Goal: Task Accomplishment & Management: Manage account settings

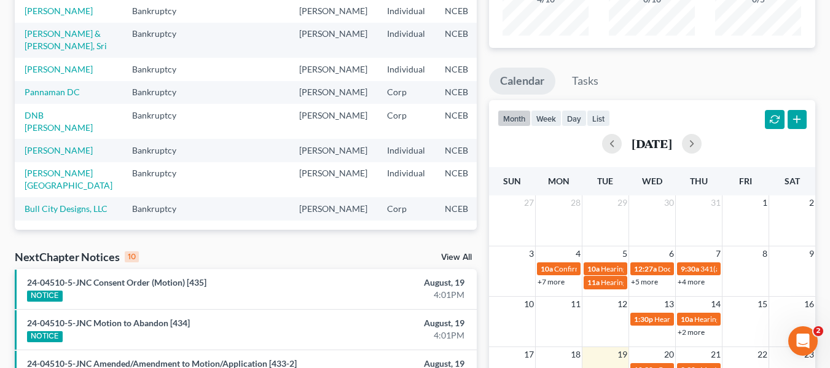
scroll to position [307, 0]
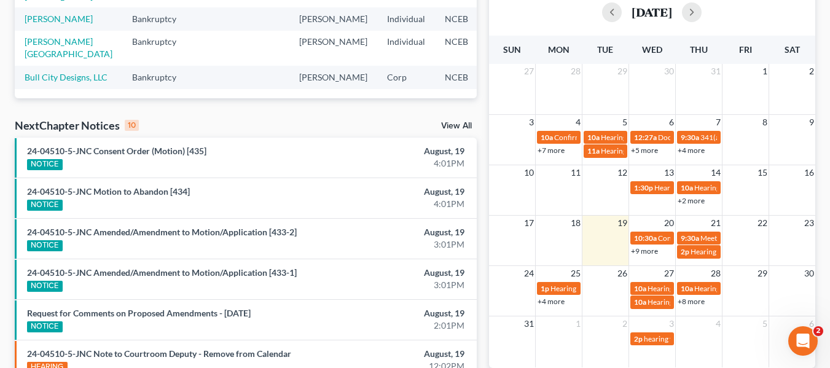
click at [452, 123] on link "View All" at bounding box center [456, 126] width 31 height 9
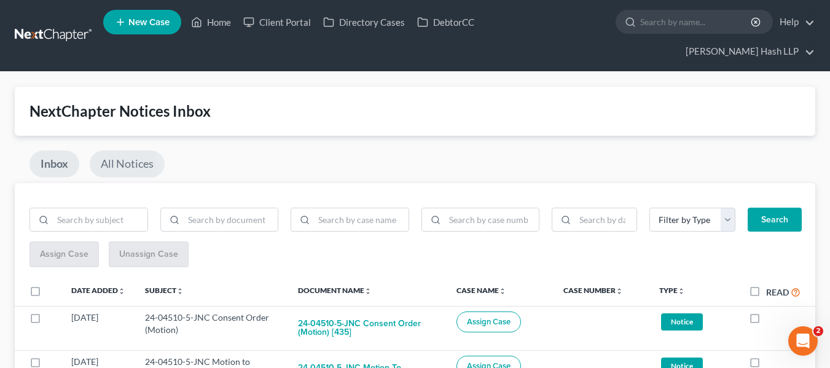
click at [139, 162] on link "All Notices" at bounding box center [127, 164] width 75 height 27
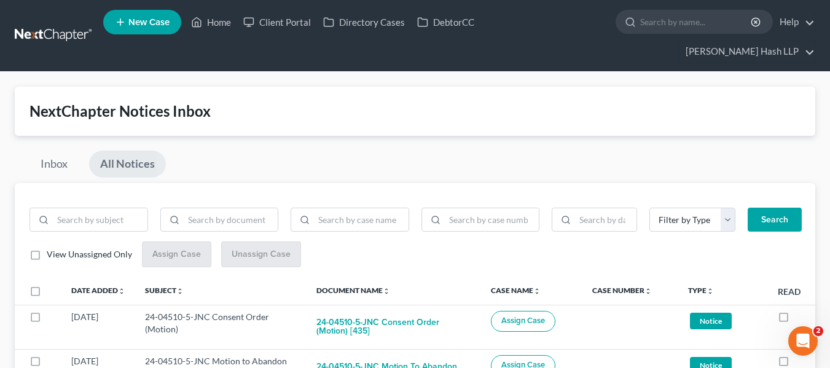
click at [47, 256] on label "View Unassigned Only" at bounding box center [89, 254] width 85 height 12
click at [52, 256] on input "View Unassigned Only" at bounding box center [56, 252] width 8 height 8
checkbox input "true"
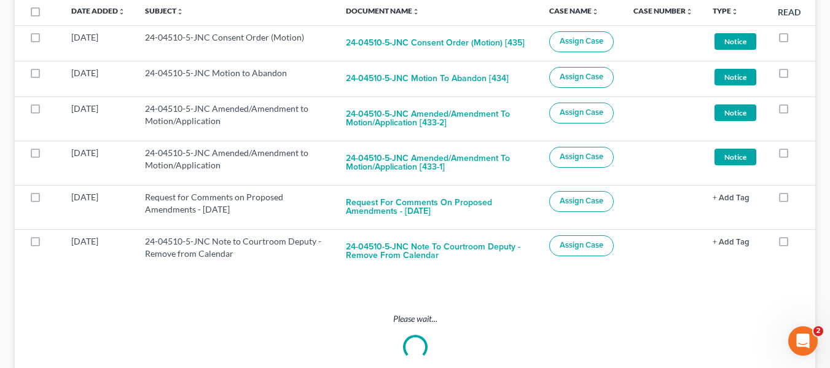
scroll to position [307, 0]
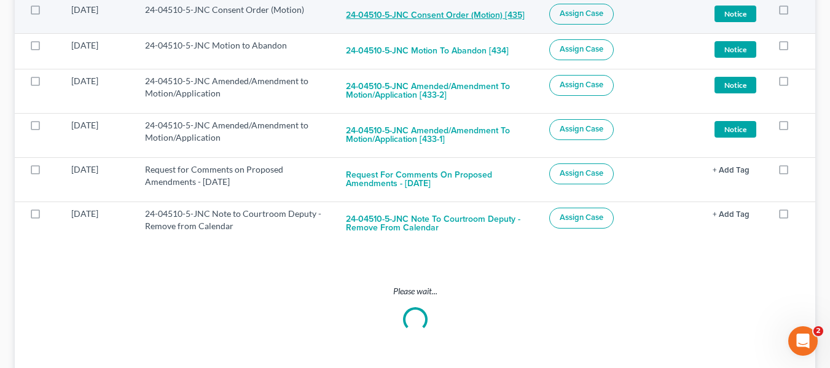
click at [502, 16] on button "24-04510-5-JNC Consent Order (Motion) [435]" at bounding box center [435, 16] width 179 height 25
checkbox input "true"
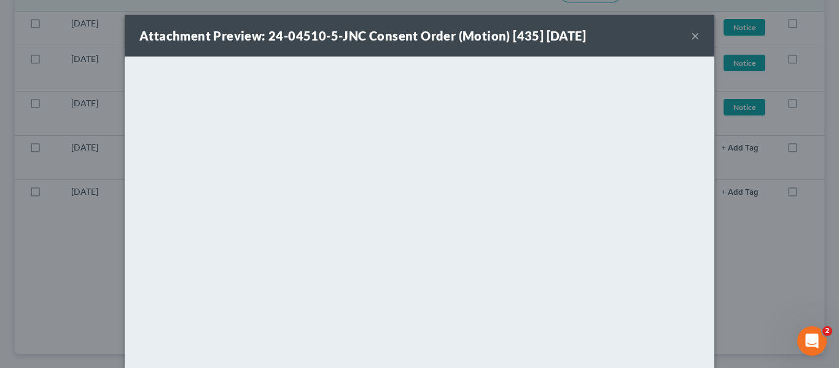
click at [694, 33] on button "×" at bounding box center [695, 35] width 9 height 15
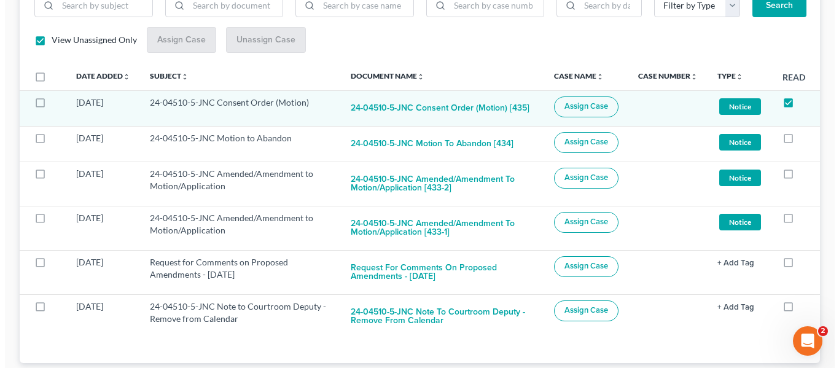
scroll to position [185, 0]
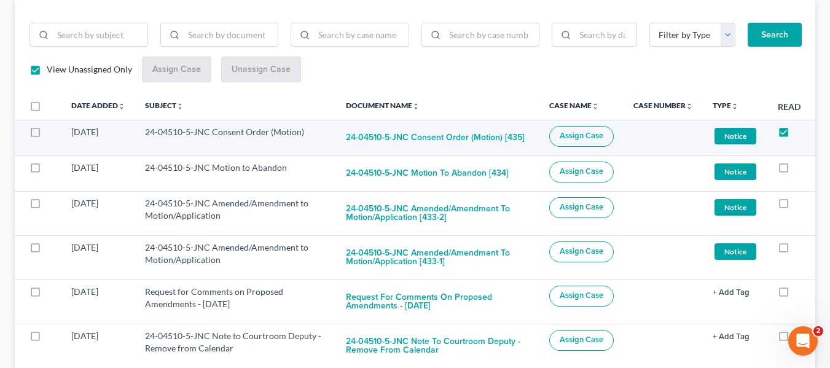
click at [565, 145] on button "Assign Case" at bounding box center [581, 136] width 65 height 21
checkbox input "true"
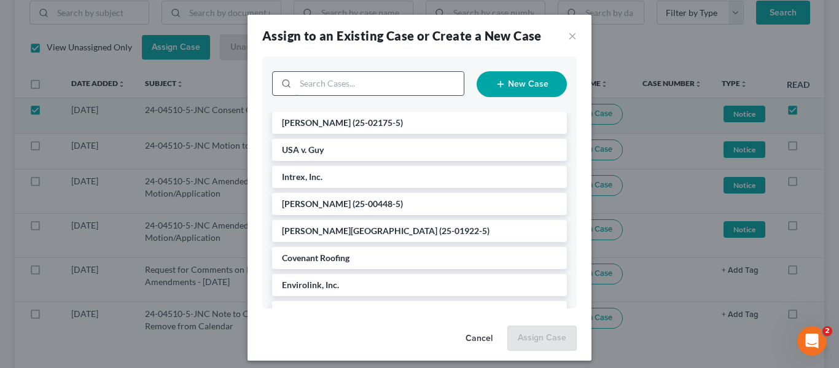
click at [316, 88] on input "search" at bounding box center [380, 83] width 168 height 23
type input "the little mint"
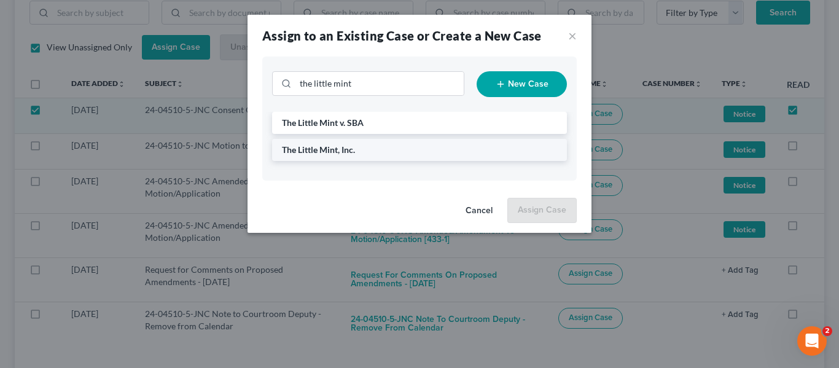
click at [345, 156] on li "The Little Mint, Inc." at bounding box center [419, 150] width 295 height 22
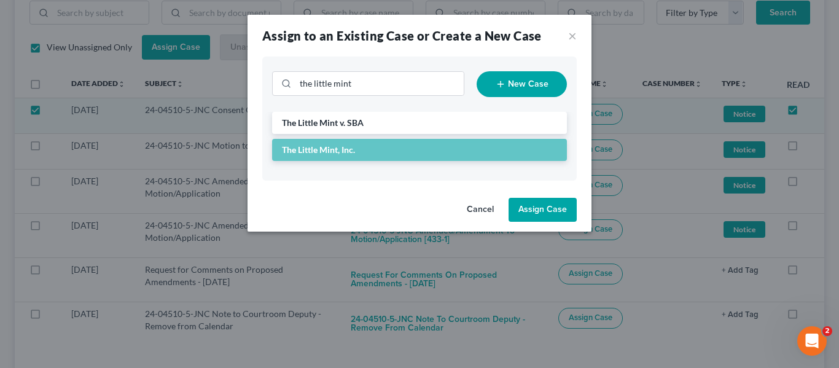
click at [549, 207] on button "Assign Case" at bounding box center [543, 210] width 68 height 25
checkbox input "false"
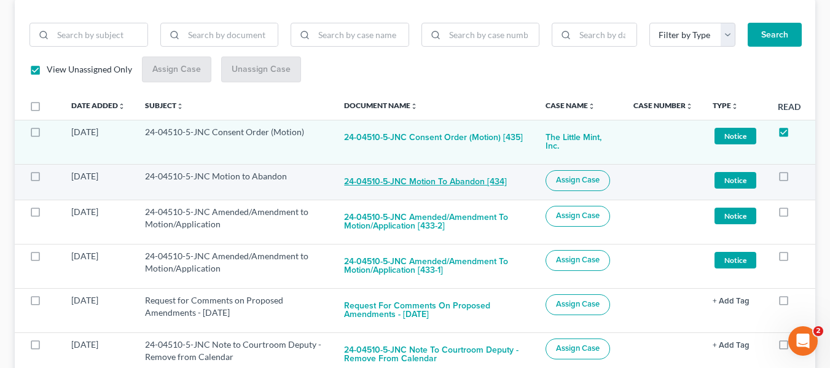
click at [484, 187] on button "24-04510-5-JNC Motion to Abandon [434]" at bounding box center [425, 182] width 163 height 25
checkbox input "true"
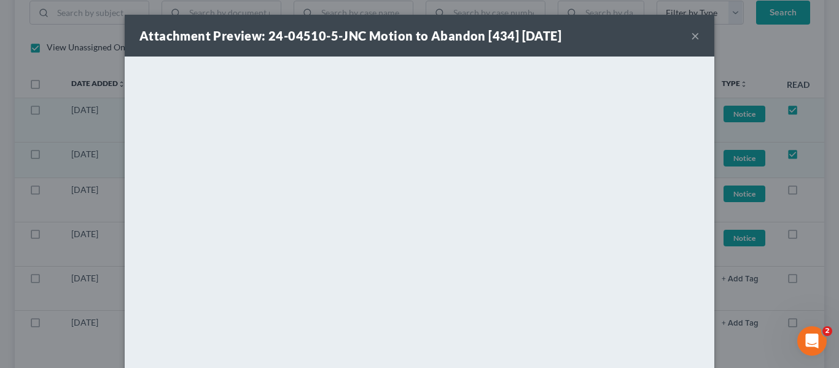
click at [691, 37] on button "×" at bounding box center [695, 35] width 9 height 15
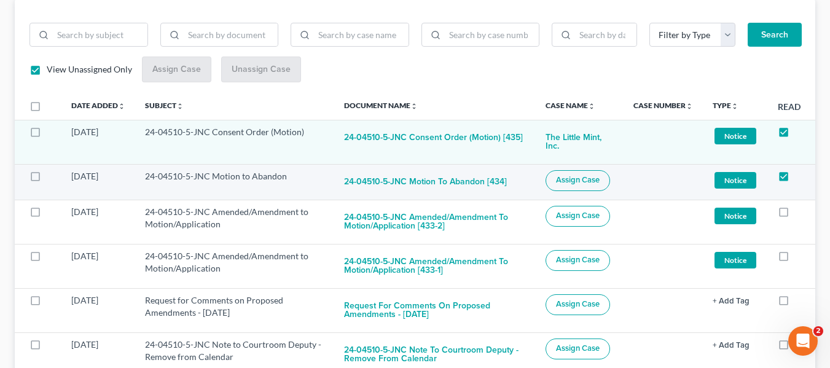
click at [590, 181] on span "Assign Case" at bounding box center [578, 180] width 44 height 10
checkbox input "true"
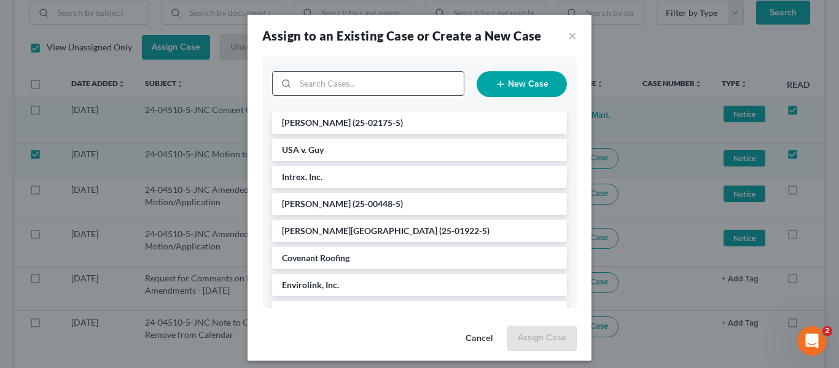
click at [342, 89] on input "search" at bounding box center [380, 83] width 168 height 23
type input "the little mint"
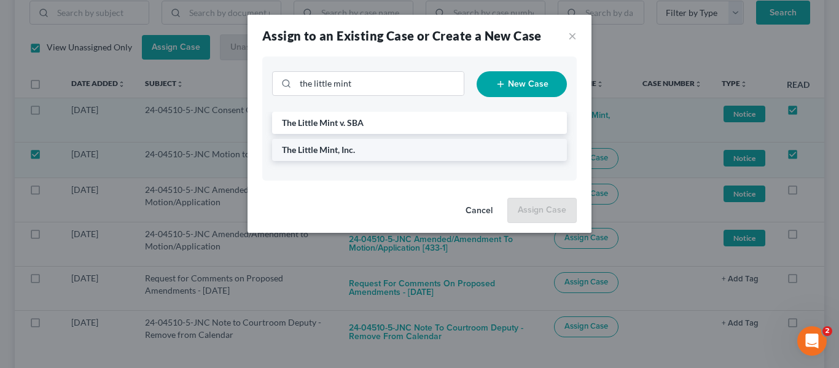
click at [360, 147] on li "The Little Mint, Inc." at bounding box center [419, 150] width 295 height 22
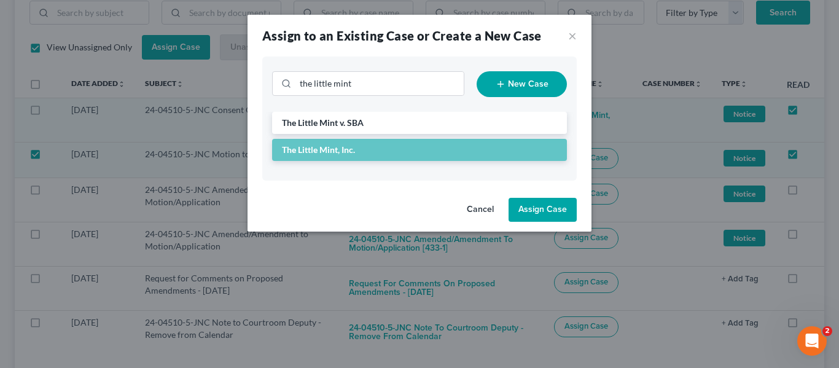
click at [557, 219] on button "Assign Case" at bounding box center [543, 210] width 68 height 25
checkbox input "false"
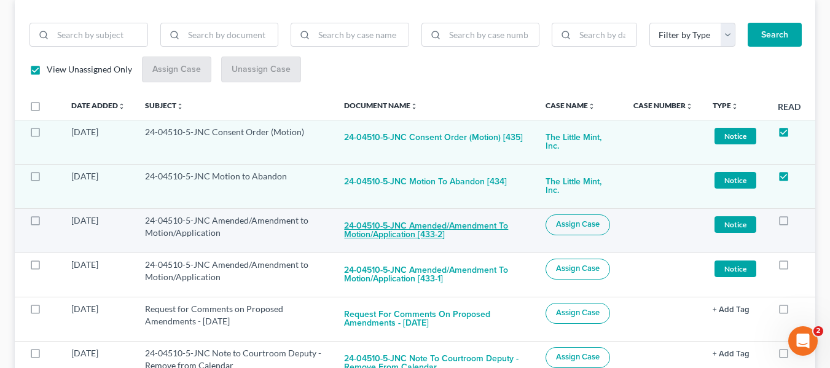
click at [440, 229] on button "24-04510-5-JNC Amended/Amendment to Motion/Application [433-2]" at bounding box center [434, 230] width 181 height 33
checkbox input "true"
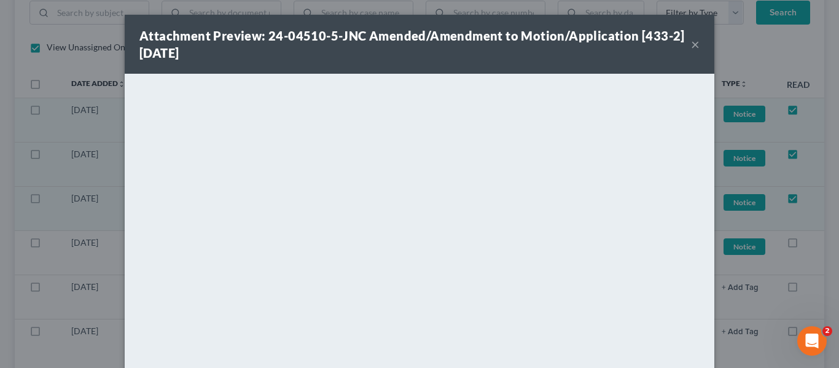
click at [684, 47] on div "Attachment Preview: 24-04510-5-JNC Amended/Amendment to Motion/Application [433…" at bounding box center [415, 44] width 552 height 34
click at [691, 44] on button "×" at bounding box center [695, 44] width 9 height 15
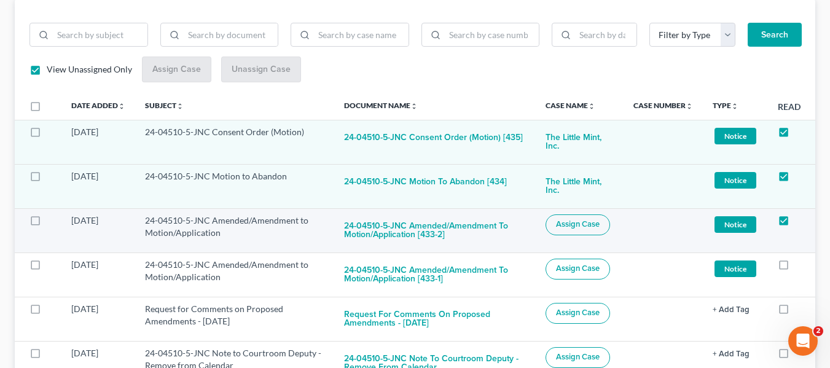
click at [574, 224] on span "Assign Case" at bounding box center [578, 224] width 44 height 10
checkbox input "true"
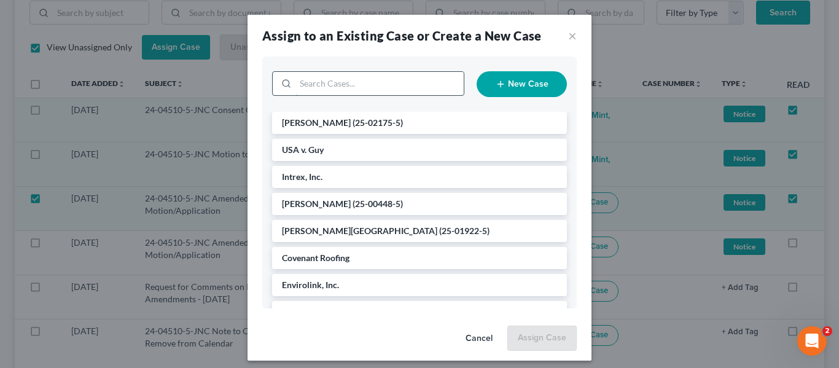
click at [412, 88] on input "search" at bounding box center [380, 83] width 168 height 23
type input "the little mint inc"
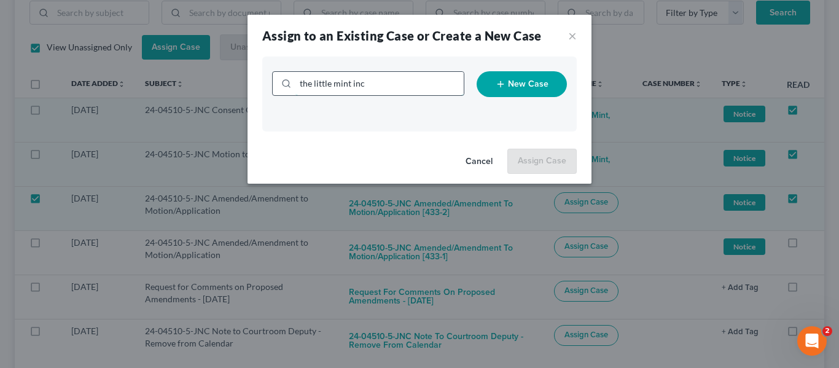
click at [408, 93] on input "the little mint inc" at bounding box center [380, 83] width 168 height 23
type input "the little mint"
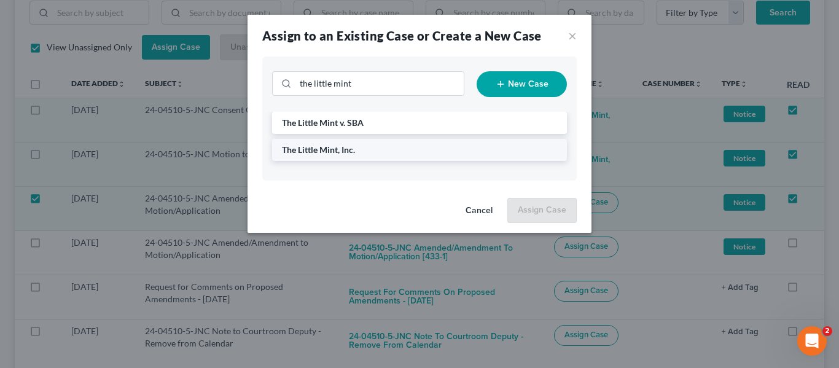
click at [394, 147] on li "The Little Mint, Inc." at bounding box center [419, 150] width 295 height 22
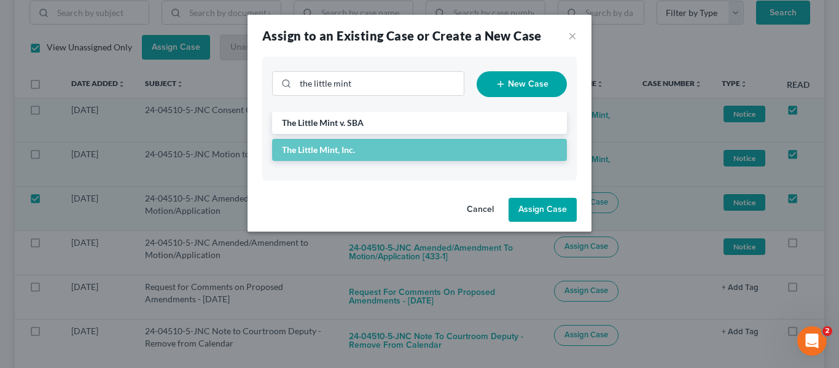
click at [541, 214] on button "Assign Case" at bounding box center [543, 210] width 68 height 25
checkbox input "false"
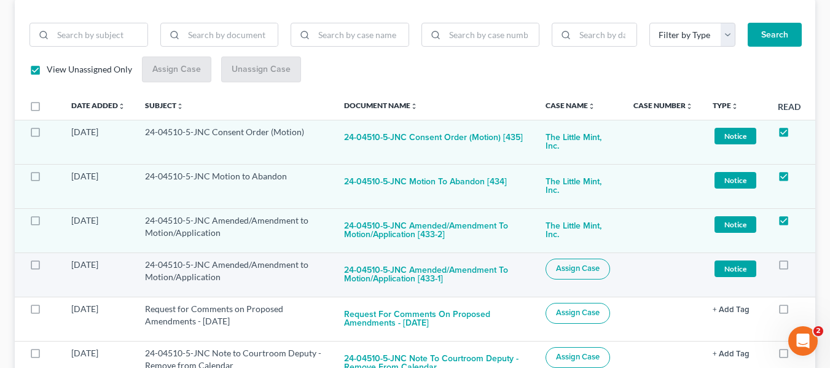
click at [552, 272] on button "Assign Case" at bounding box center [578, 269] width 65 height 21
checkbox input "true"
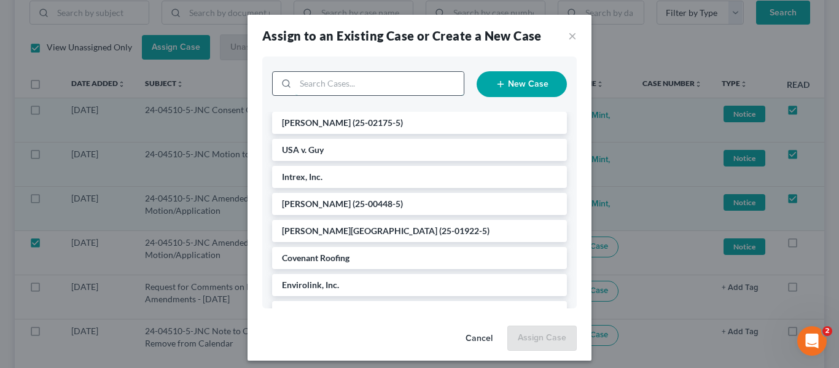
click at [338, 88] on input "search" at bounding box center [380, 83] width 168 height 23
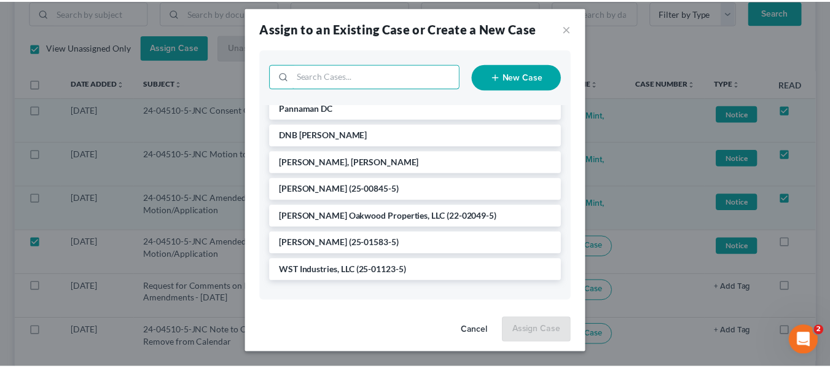
scroll to position [0, 0]
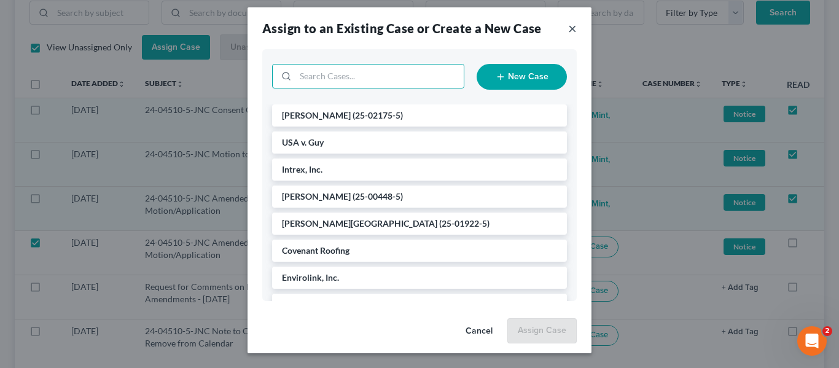
click at [571, 23] on button "×" at bounding box center [572, 28] width 9 height 15
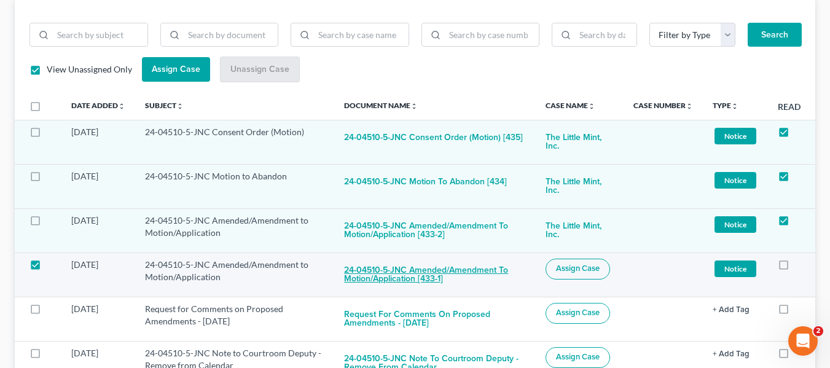
click at [414, 282] on button "24-04510-5-JNC Amended/Amendment to Motion/Application [433-1]" at bounding box center [434, 275] width 181 height 33
checkbox input "true"
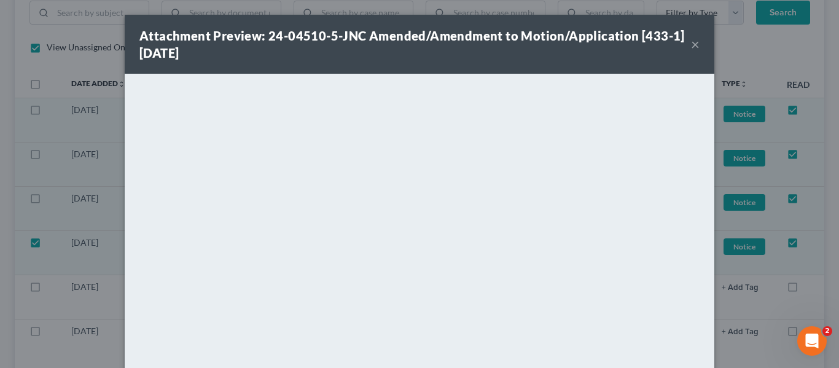
click at [685, 44] on div "Attachment Preview: 24-04510-5-JNC Amended/Amendment to Motion/Application [433…" at bounding box center [415, 44] width 552 height 34
click at [691, 44] on button "×" at bounding box center [695, 44] width 9 height 15
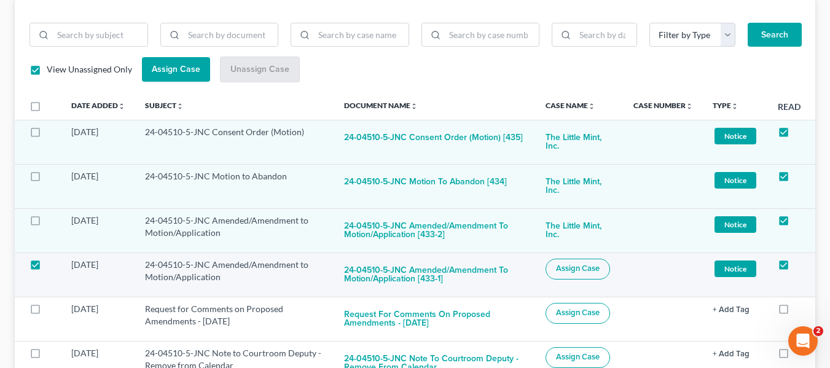
click at [591, 265] on span "Assign Case" at bounding box center [578, 269] width 44 height 10
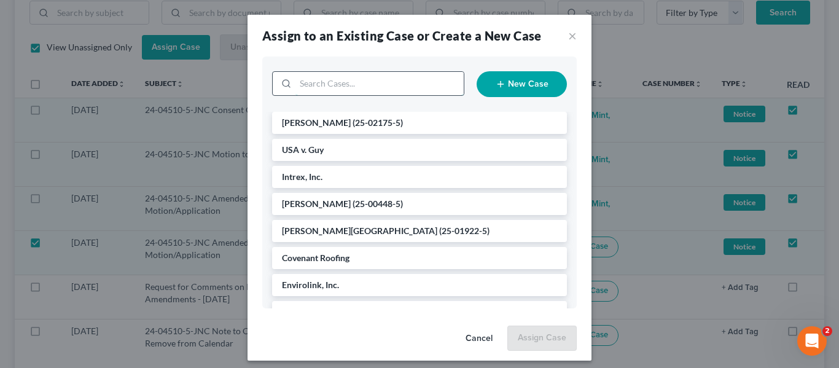
click at [426, 79] on input "search" at bounding box center [380, 83] width 168 height 23
type input "the little mint"
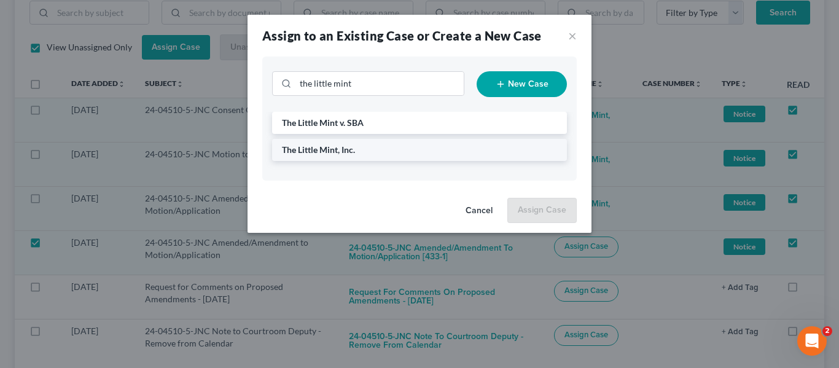
click at [390, 152] on li "The Little Mint, Inc." at bounding box center [419, 150] width 295 height 22
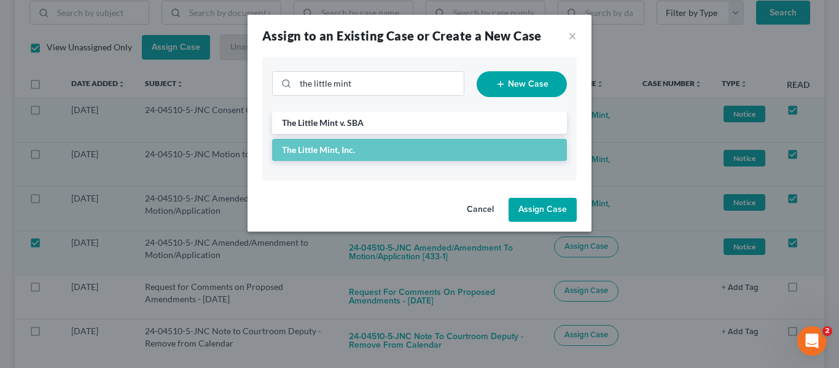
click at [542, 218] on button "Assign Case" at bounding box center [543, 210] width 68 height 25
checkbox input "false"
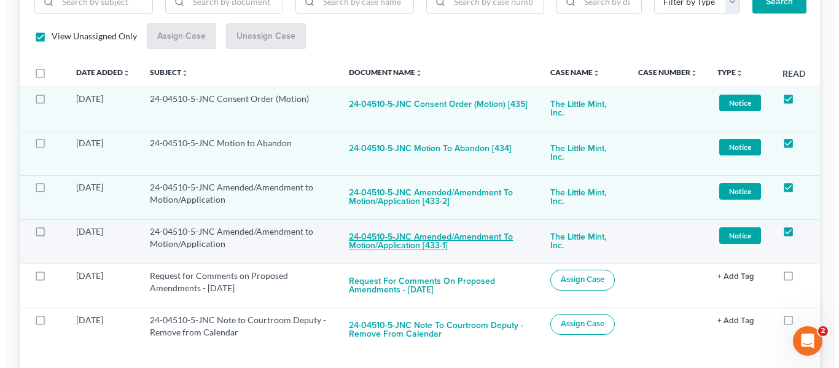
scroll to position [264, 0]
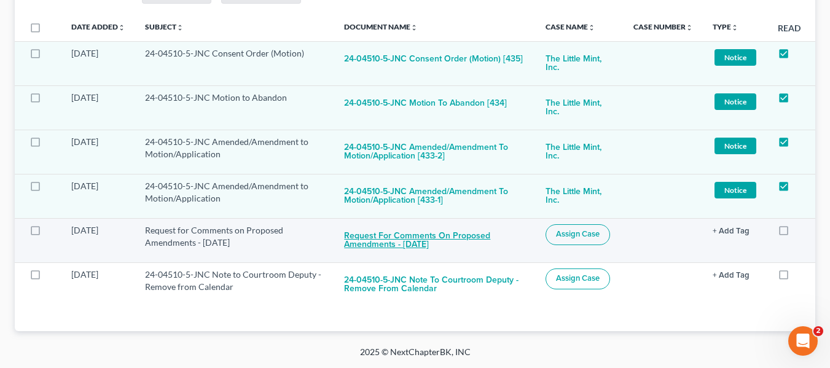
click at [433, 234] on button "Request for Comments on Proposed Amendments - [DATE]" at bounding box center [434, 240] width 181 height 33
checkbox input "true"
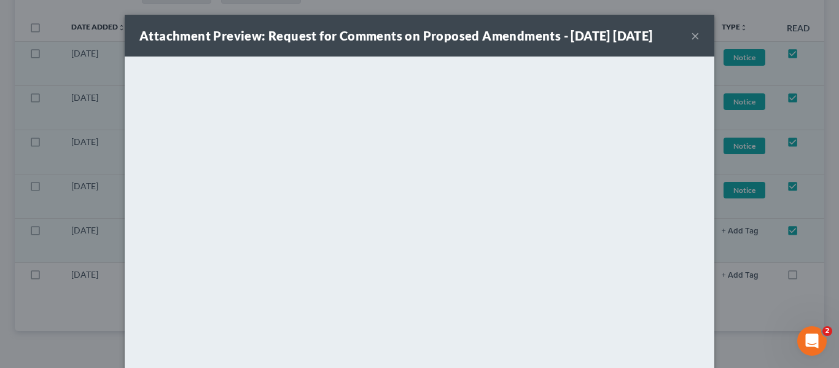
click at [691, 43] on button "×" at bounding box center [695, 35] width 9 height 15
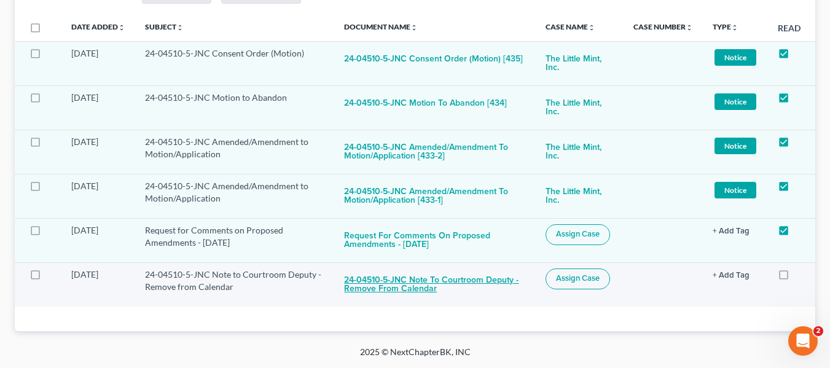
click at [390, 278] on button "24-04510-5-JNC Note to Courtroom Deputy - Remove from Calendar" at bounding box center [434, 285] width 181 height 33
checkbox input "true"
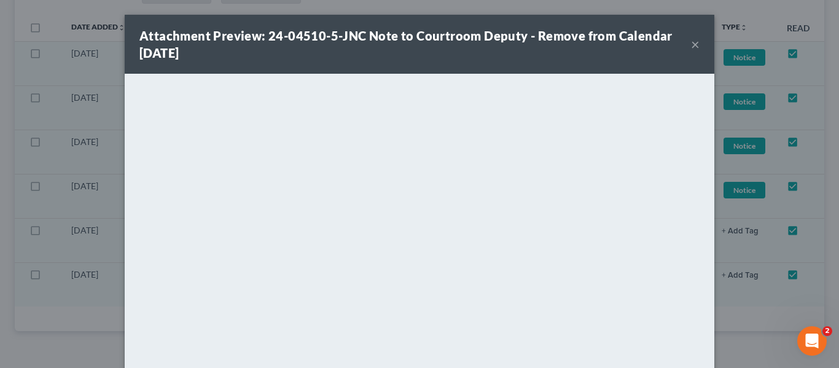
click at [686, 41] on div "Attachment Preview: 24-04510-5-JNC Note to Courtroom Deputy - Remove from Calen…" at bounding box center [415, 44] width 552 height 34
click at [692, 45] on button "×" at bounding box center [695, 44] width 9 height 15
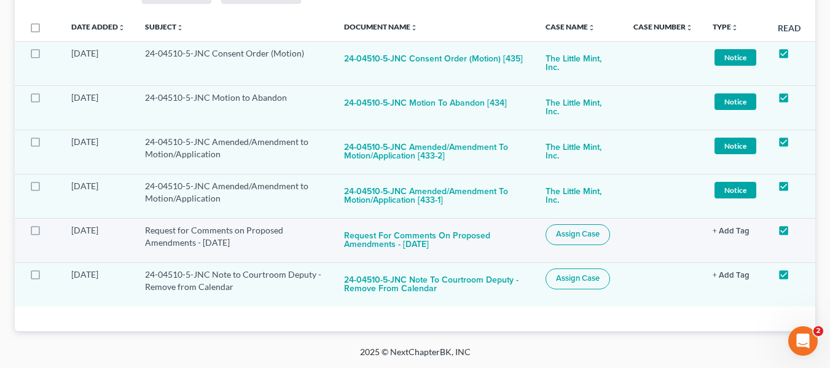
click at [599, 262] on td "Assign Case" at bounding box center [580, 240] width 88 height 44
click at [576, 277] on span "Assign Case" at bounding box center [578, 278] width 44 height 10
checkbox input "true"
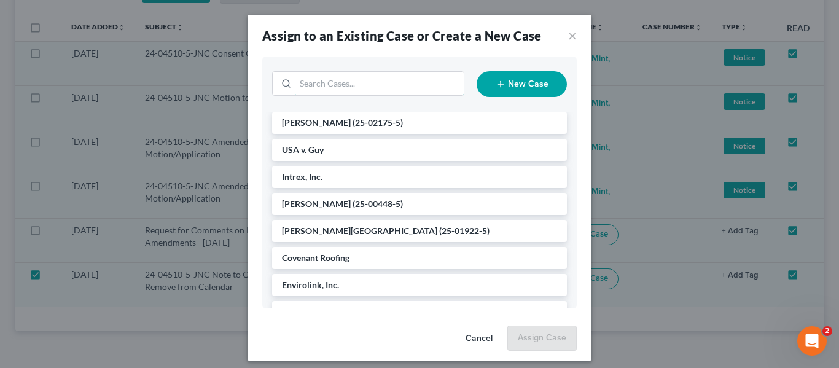
click at [359, 92] on input "search" at bounding box center [380, 83] width 168 height 23
type input "the little"
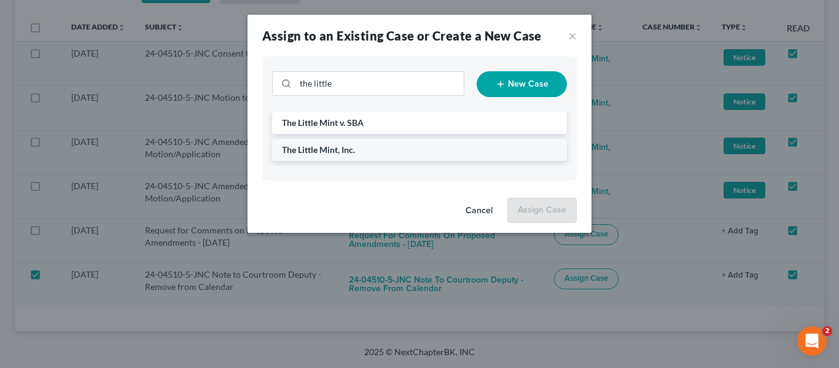
click at [380, 144] on li "The Little Mint, Inc." at bounding box center [419, 150] width 295 height 22
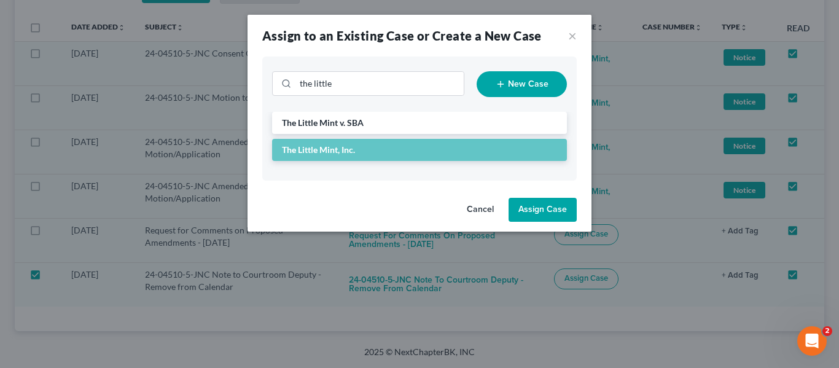
click at [540, 210] on button "Assign Case" at bounding box center [543, 210] width 68 height 25
checkbox input "false"
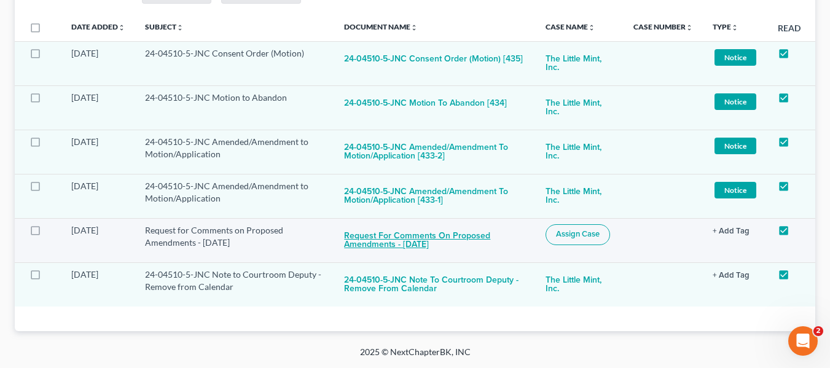
click at [461, 239] on button "Request for Comments on Proposed Amendments - [DATE]" at bounding box center [434, 240] width 181 height 33
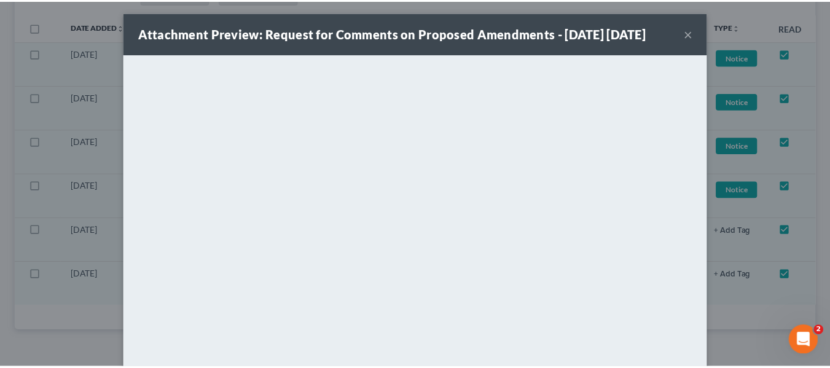
scroll to position [0, 0]
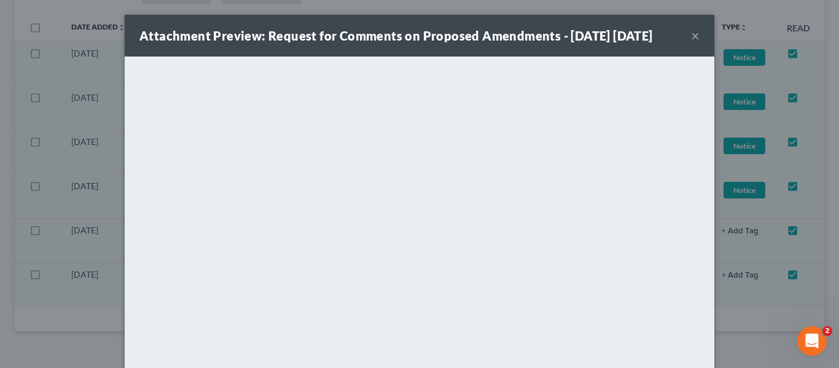
click at [653, 42] on div "Attachment Preview: Request for Comments on Proposed Amendments - [DATE] [DATE]" at bounding box center [396, 35] width 514 height 17
click at [653, 44] on div "Attachment Preview: Request for Comments on Proposed Amendments - [DATE] [DATE]" at bounding box center [396, 35] width 514 height 17
click at [693, 43] on button "×" at bounding box center [695, 35] width 9 height 15
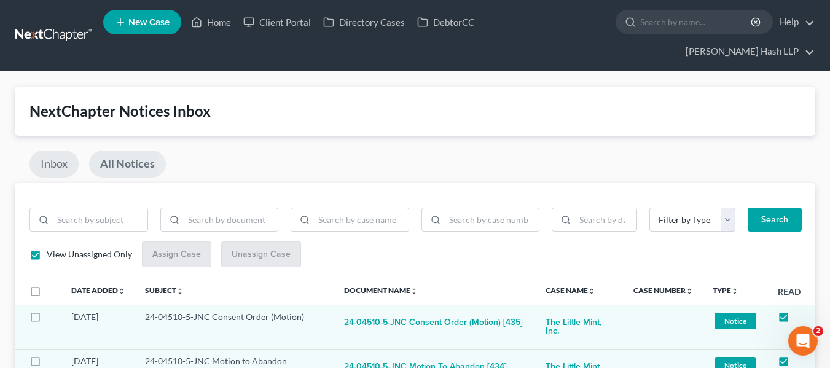
click at [57, 160] on link "Inbox" at bounding box center [53, 164] width 49 height 27
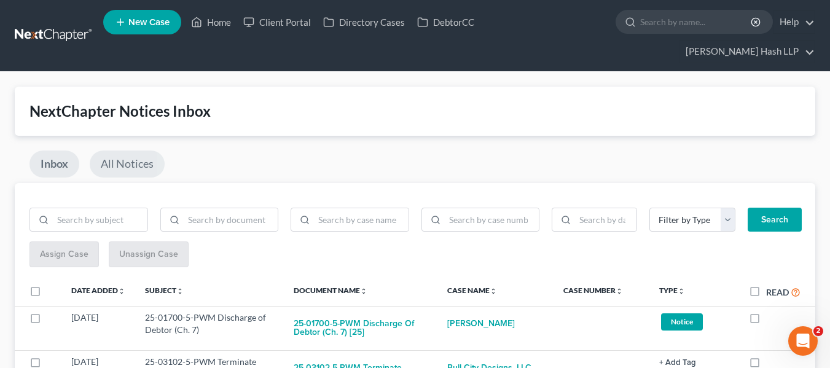
click at [147, 160] on link "All Notices" at bounding box center [127, 164] width 75 height 27
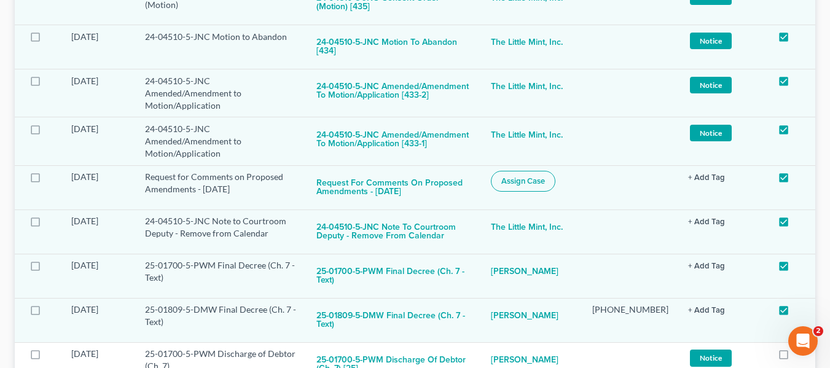
scroll to position [307, 0]
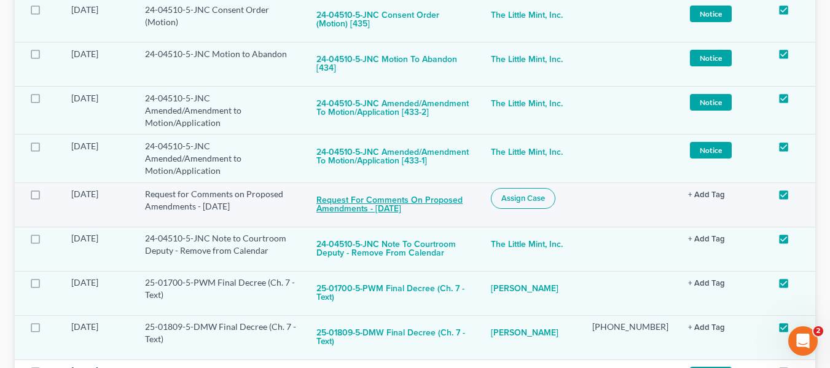
click at [427, 188] on button "Request for Comments on Proposed Amendments - [DATE]" at bounding box center [393, 204] width 155 height 33
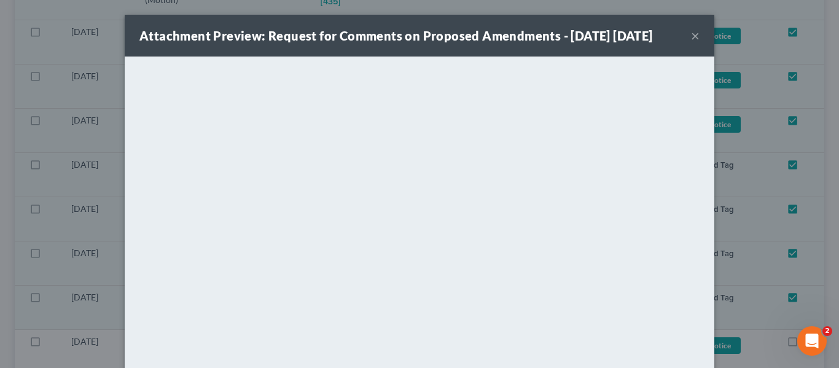
click at [691, 43] on button "×" at bounding box center [695, 35] width 9 height 15
